Goal: Task Accomplishment & Management: Manage account settings

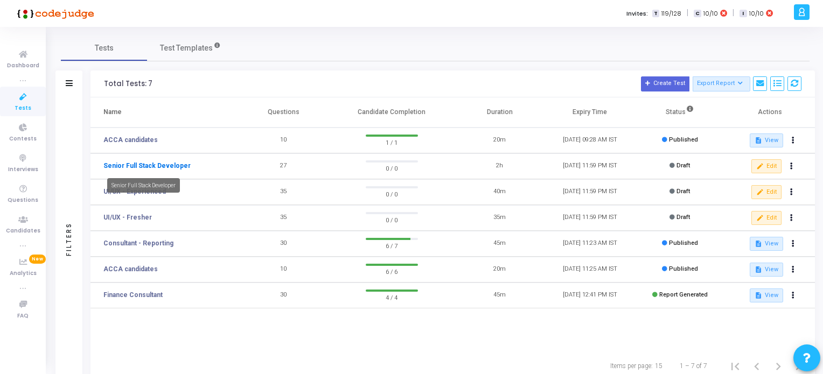
click at [150, 165] on link "Senior Full Stack Developer" at bounding box center [146, 166] width 87 height 10
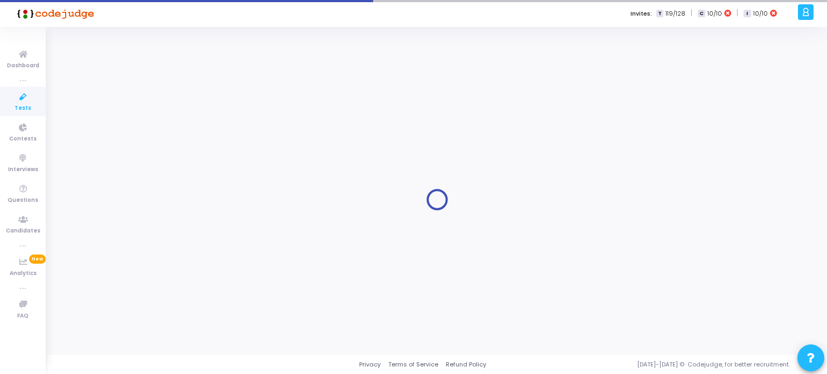
type input "Senior Full Stack Developer"
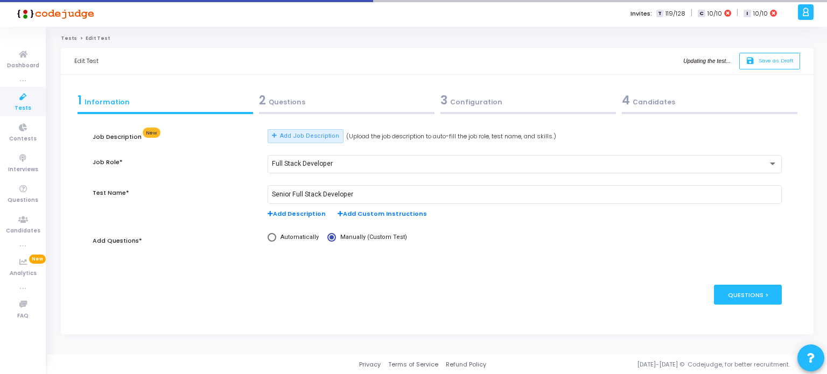
click at [294, 100] on div "2 Questions" at bounding box center [347, 101] width 176 height 18
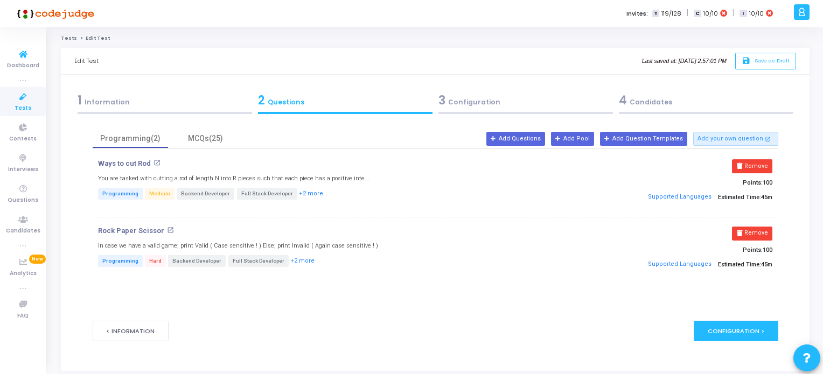
click at [27, 102] on icon at bounding box center [23, 96] width 23 height 13
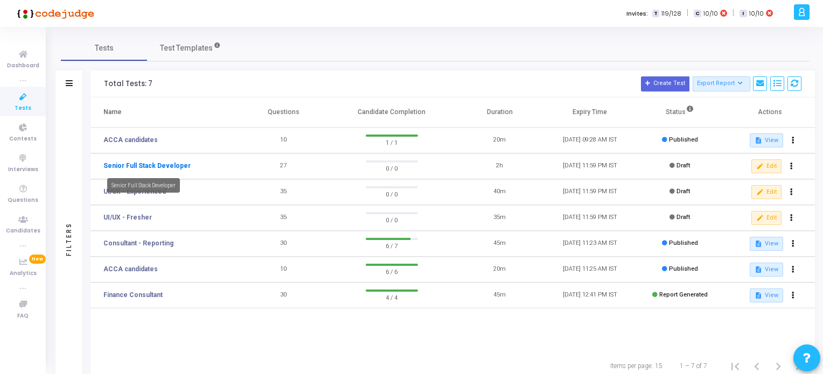
click at [122, 167] on link "Senior Full Stack Developer" at bounding box center [146, 166] width 87 height 10
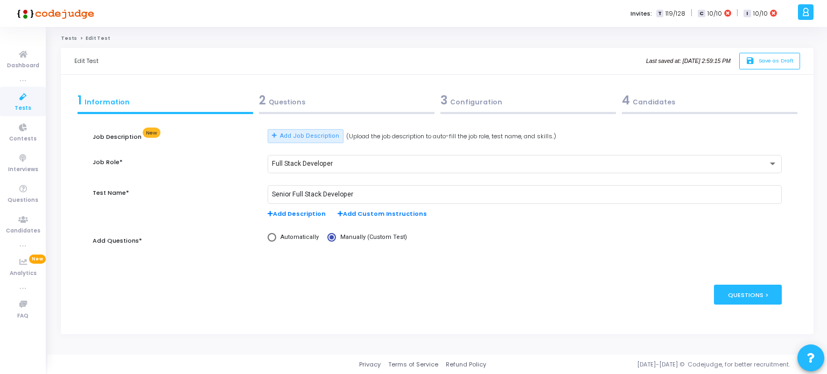
click at [275, 101] on div "2 Questions" at bounding box center [347, 101] width 176 height 18
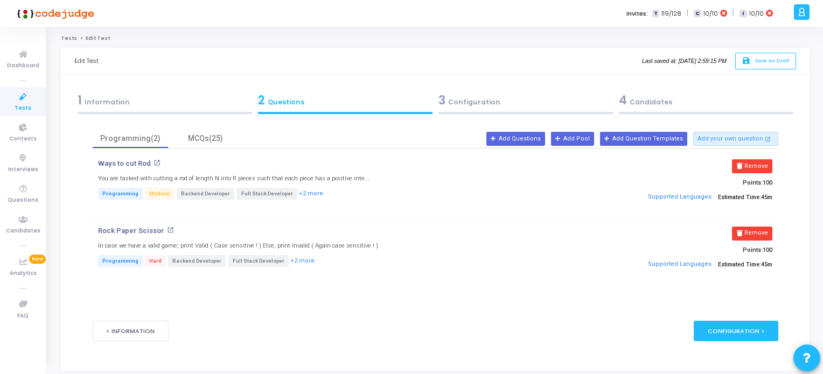
click at [135, 96] on div "1 Information" at bounding box center [165, 101] width 175 height 18
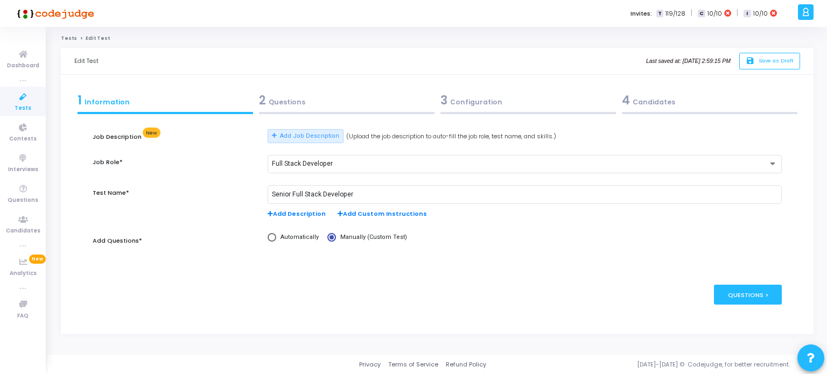
click at [297, 103] on div "2 Questions" at bounding box center [347, 101] width 176 height 18
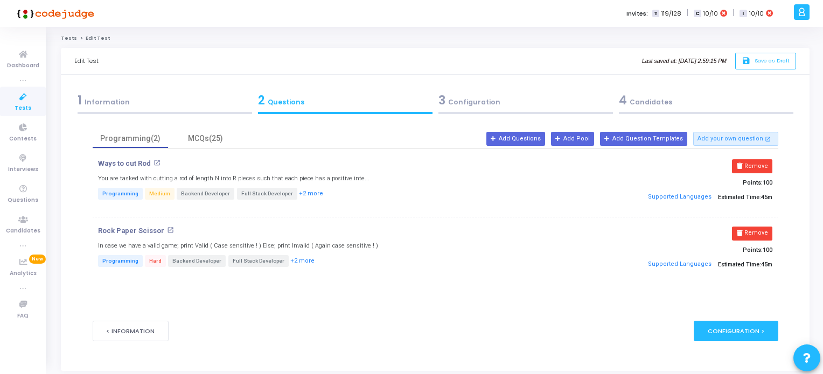
click at [154, 162] on mat-icon "open_in_new" at bounding box center [157, 162] width 7 height 7
click at [168, 231] on mat-icon "open_in_new" at bounding box center [170, 230] width 7 height 7
click at [206, 140] on div "MCQs(25)" at bounding box center [206, 138] width 62 height 11
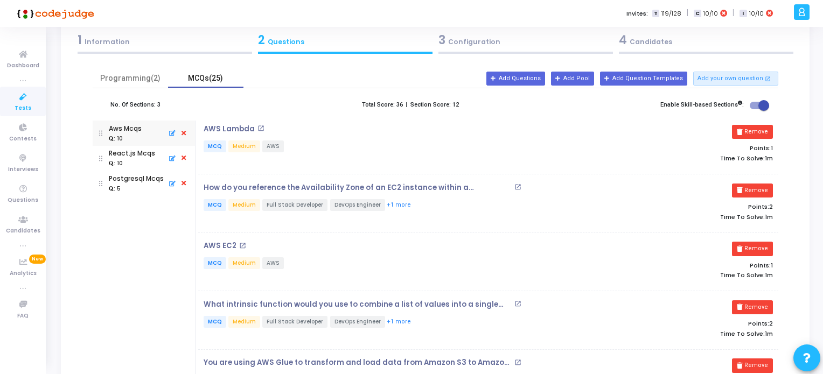
scroll to position [54, 0]
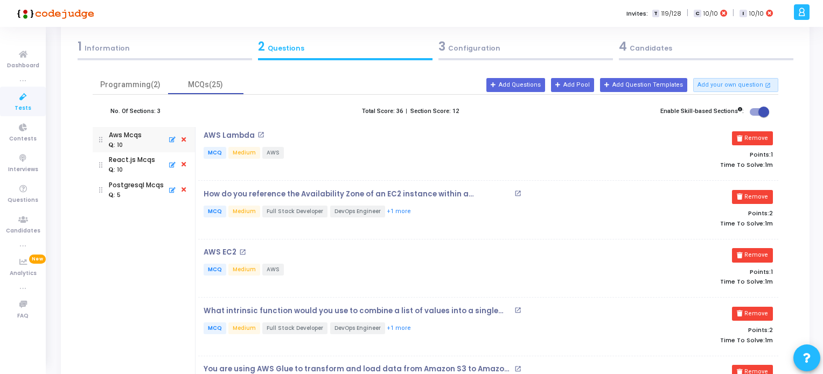
click at [258, 133] on mat-icon "open_in_new" at bounding box center [260, 134] width 7 height 7
click at [520, 193] on mat-icon "open_in_new" at bounding box center [517, 193] width 7 height 7
click at [763, 197] on button "Remove" at bounding box center [752, 197] width 40 height 14
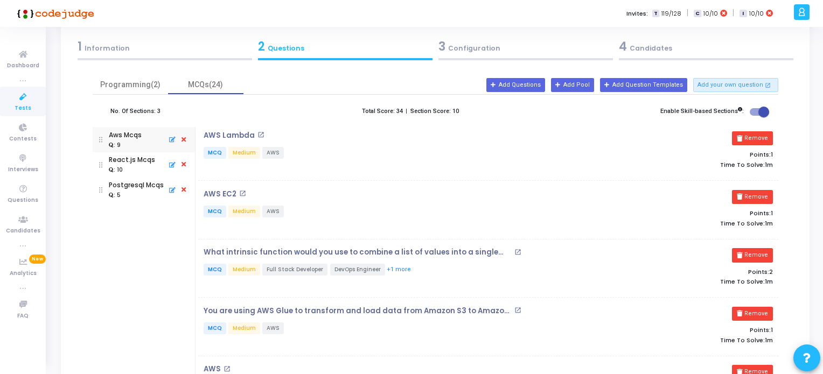
click at [241, 193] on mat-icon "open_in_new" at bounding box center [242, 193] width 7 height 7
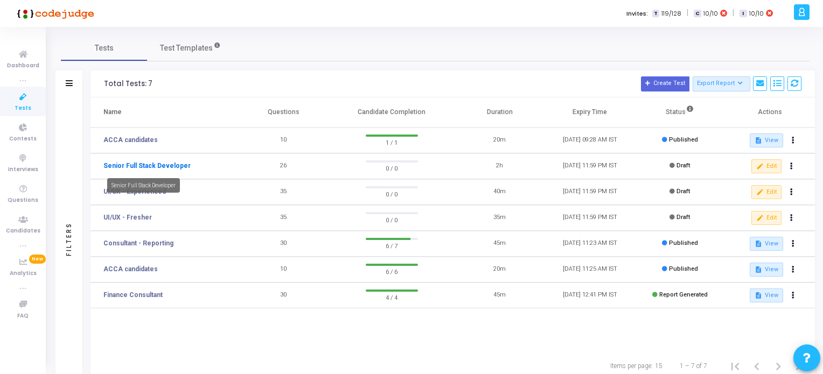
click at [142, 166] on link "Senior Full Stack Developer" at bounding box center [146, 166] width 87 height 10
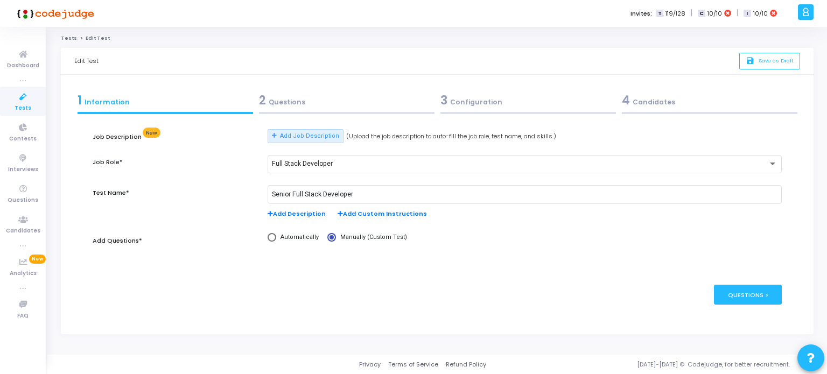
click at [293, 100] on div "2 Questions" at bounding box center [347, 101] width 176 height 18
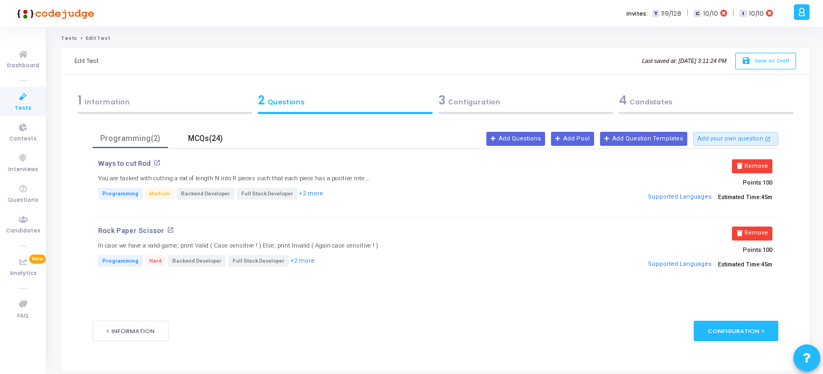
click at [207, 138] on div "MCQs(24)" at bounding box center [206, 138] width 62 height 11
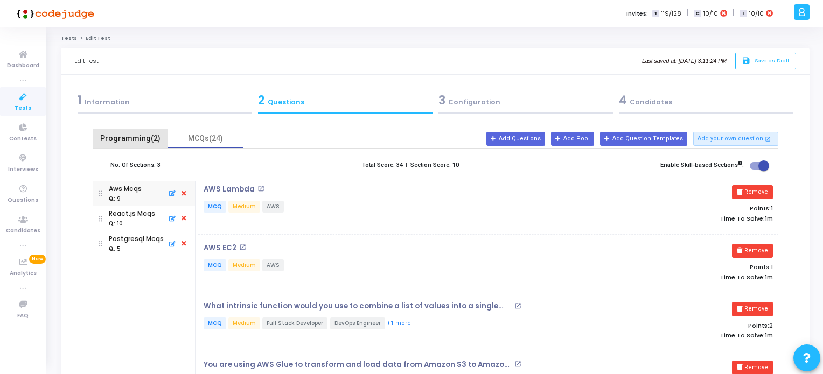
click at [135, 135] on div "Programming(2)" at bounding box center [130, 138] width 62 height 11
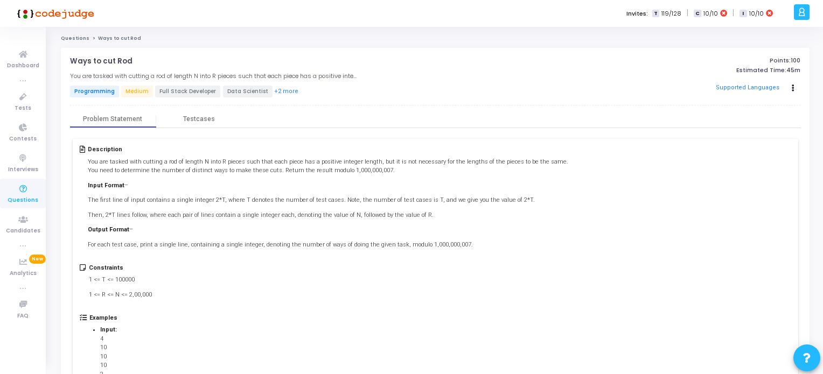
drag, startPoint x: 615, startPoint y: 164, endPoint x: 566, endPoint y: 87, distance: 91.6
click at [566, 87] on div "Supported Languages Clone Add To Test" at bounding box center [681, 88] width 238 height 16
click at [205, 117] on div "Testcases" at bounding box center [199, 119] width 32 height 8
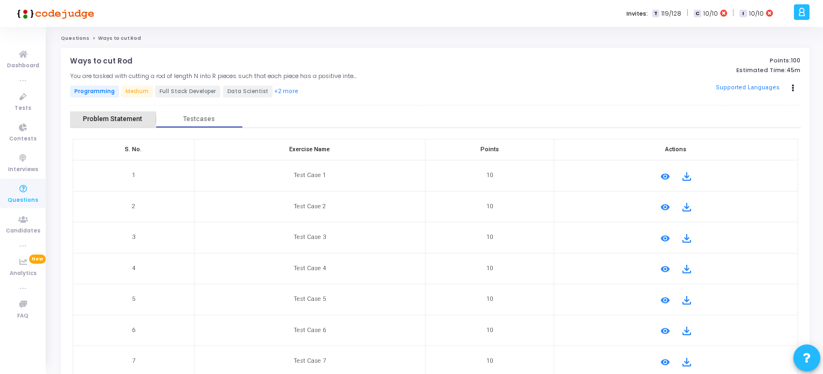
click at [112, 124] on div "Problem Statement" at bounding box center [113, 120] width 86 height 16
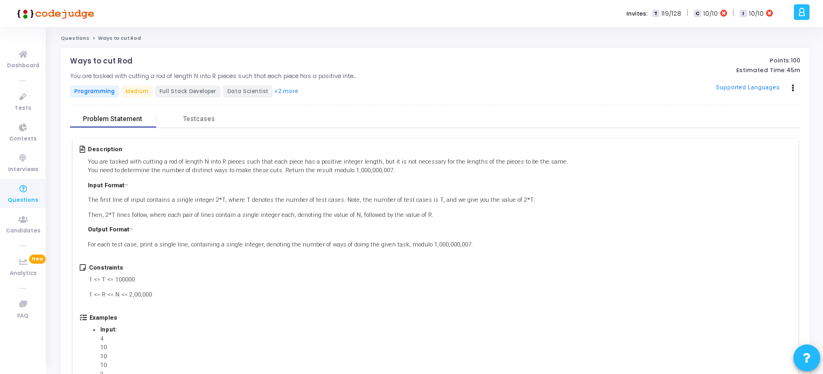
scroll to position [54, 0]
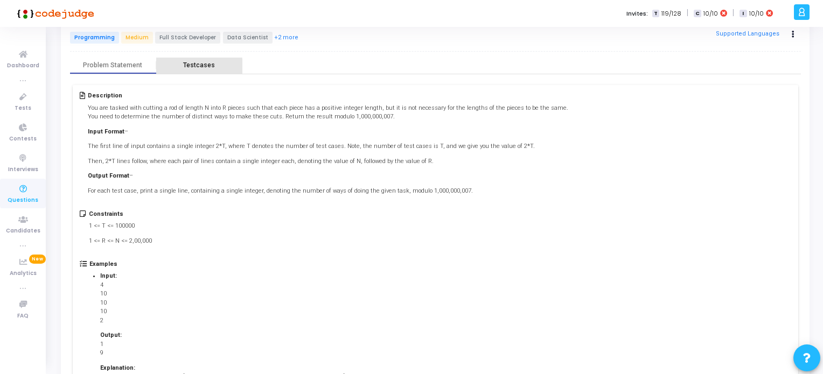
click at [189, 66] on div "Testcases" at bounding box center [199, 65] width 32 height 8
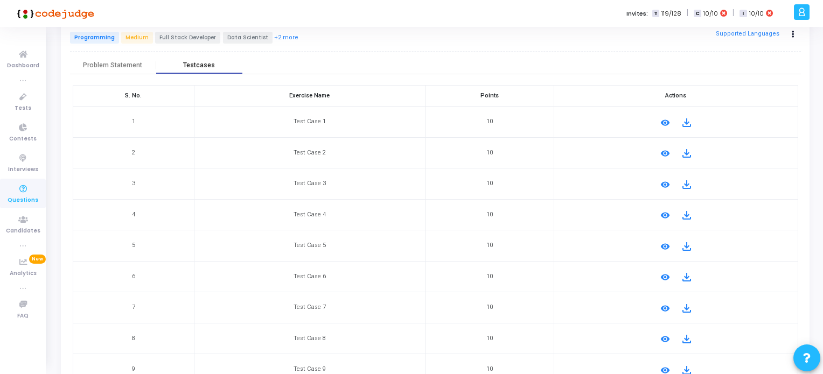
scroll to position [0, 0]
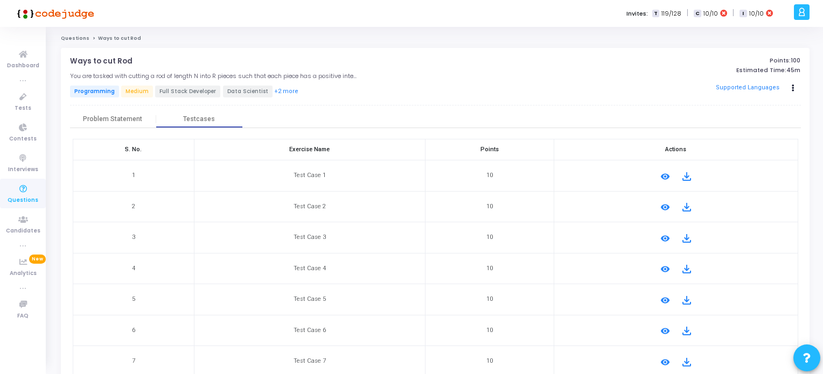
click at [664, 174] on mat-icon "remove_red_eye" at bounding box center [665, 176] width 13 height 13
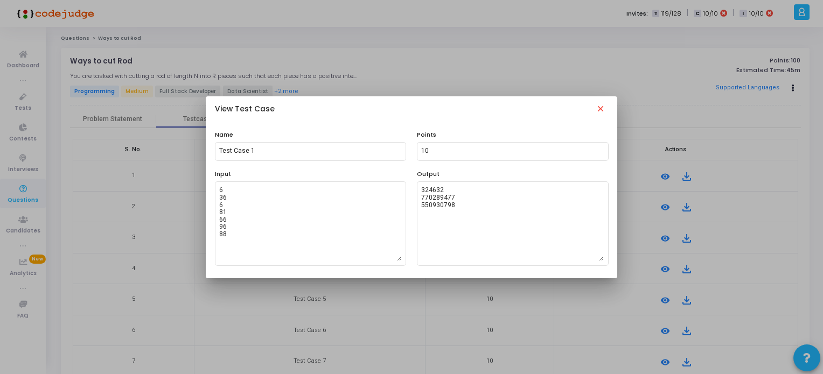
click at [604, 108] on mat-icon "close" at bounding box center [600, 110] width 13 height 13
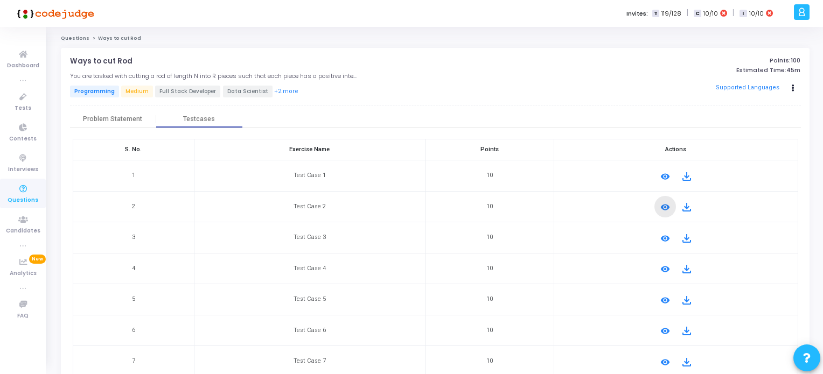
click at [666, 205] on mat-icon "remove_red_eye" at bounding box center [665, 207] width 13 height 13
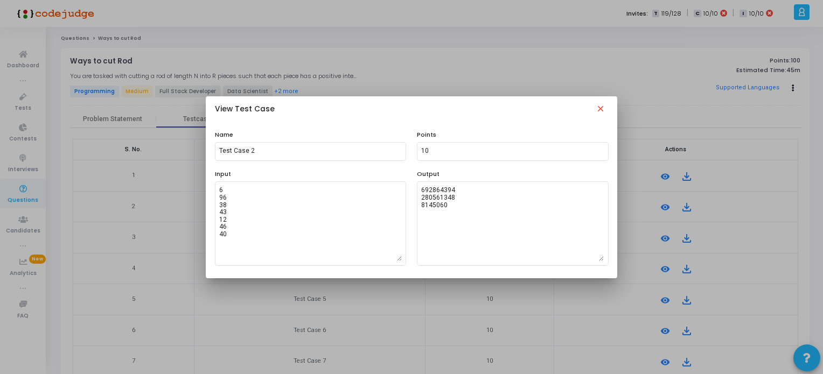
click at [601, 109] on mat-icon "close" at bounding box center [600, 110] width 13 height 13
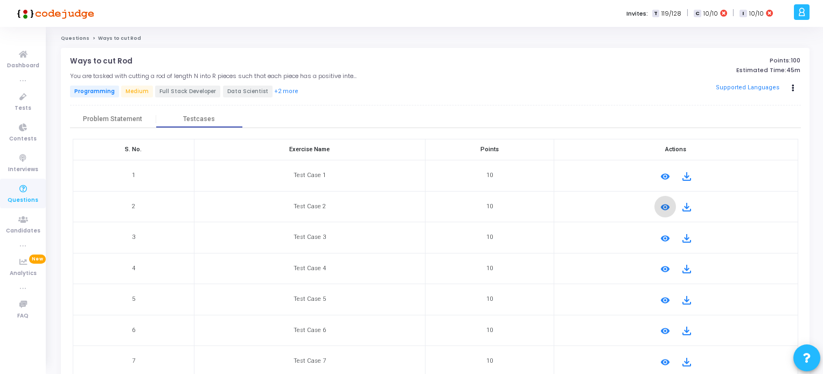
click at [663, 240] on mat-icon "remove_red_eye" at bounding box center [665, 238] width 13 height 13
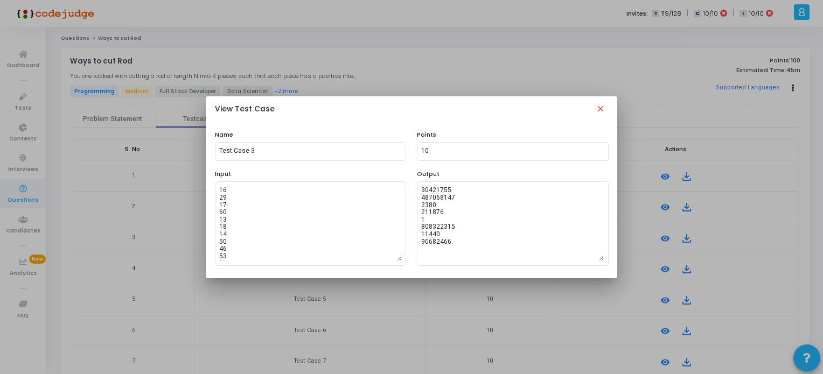
click at [601, 108] on mat-icon "close" at bounding box center [600, 110] width 13 height 13
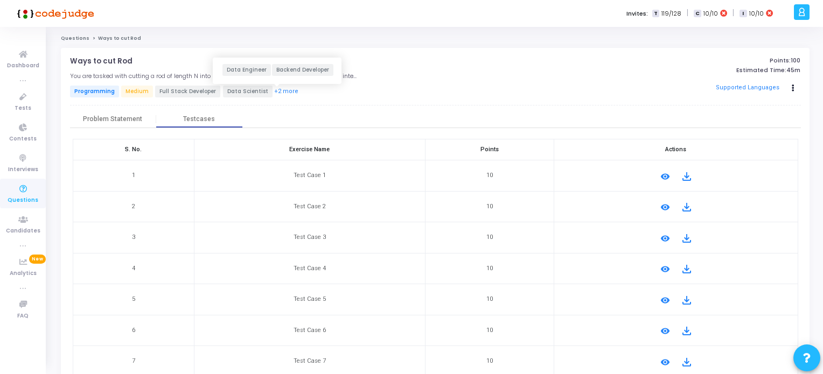
click at [277, 92] on button "+2 more" at bounding box center [286, 92] width 25 height 10
click at [112, 116] on div "Problem Statement" at bounding box center [112, 119] width 59 height 8
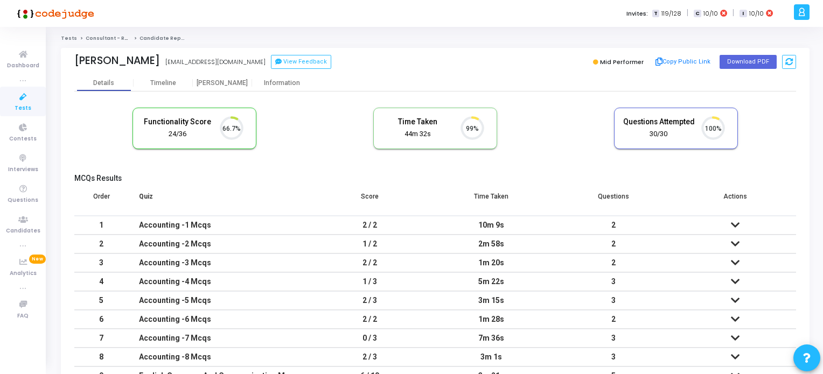
scroll to position [22, 27]
click at [24, 105] on span "Tests" at bounding box center [23, 108] width 17 height 9
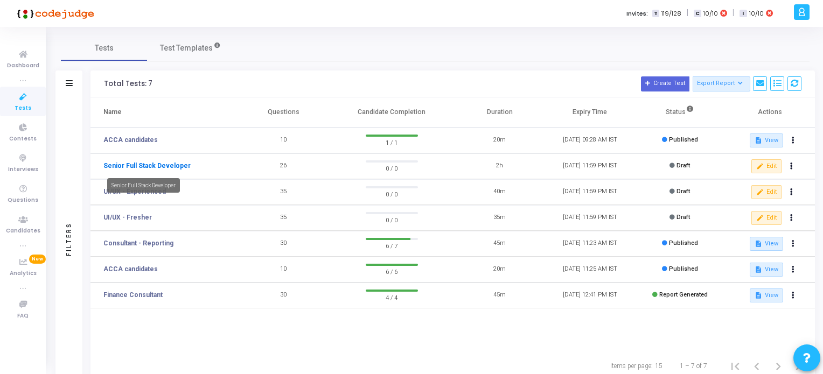
click at [147, 168] on link "Senior Full Stack Developer" at bounding box center [146, 166] width 87 height 10
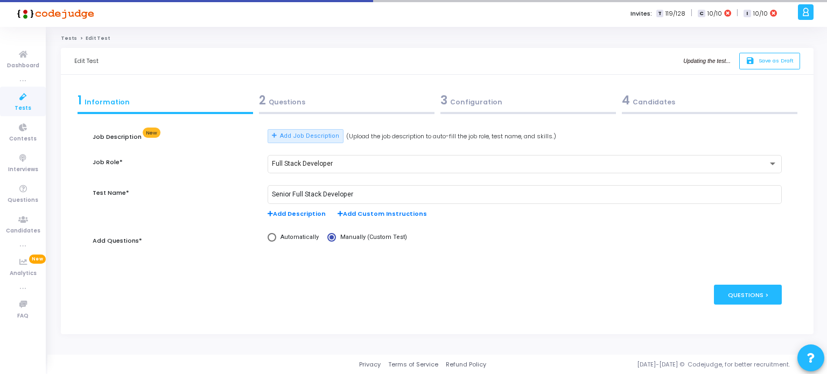
click at [282, 106] on div "2 Questions" at bounding box center [347, 101] width 176 height 18
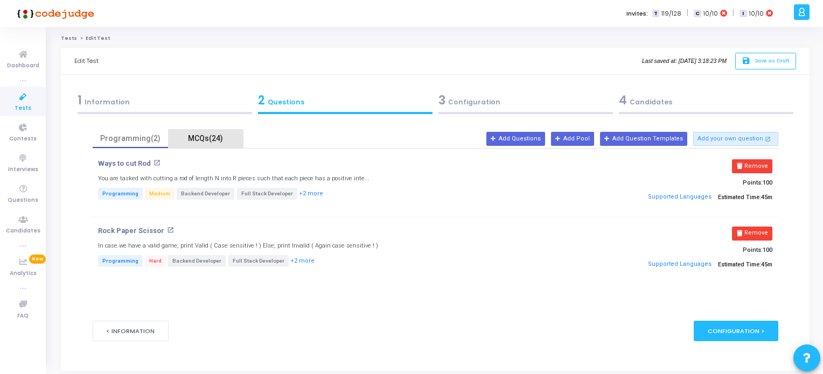
click at [205, 140] on div "MCQs(24)" at bounding box center [206, 138] width 62 height 11
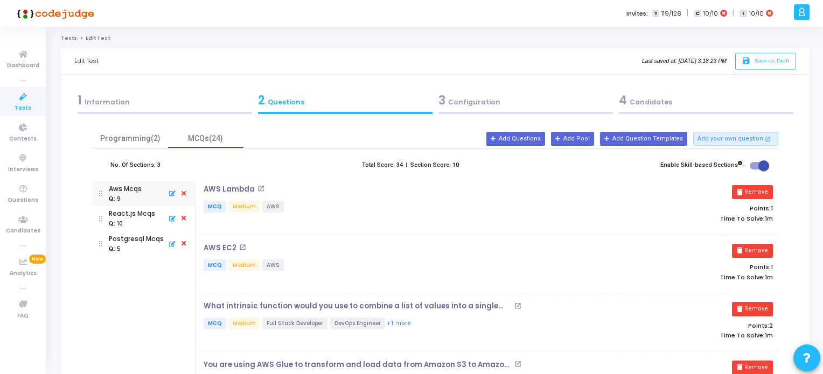
click at [26, 104] on span "Tests" at bounding box center [23, 108] width 17 height 9
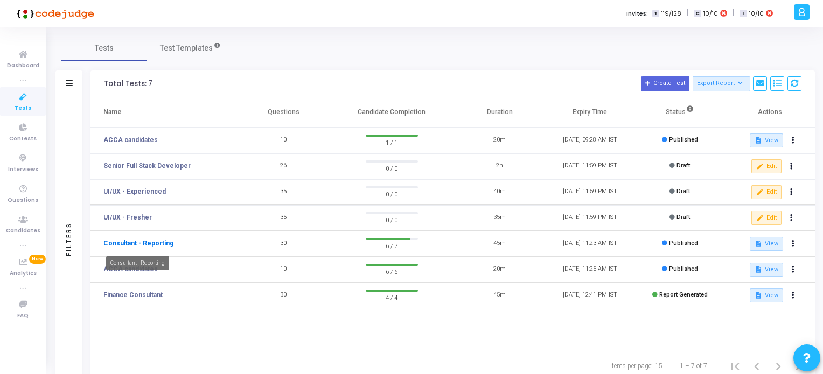
click at [149, 241] on link "Consultant - Reporting" at bounding box center [138, 244] width 70 height 10
